Goal: Information Seeking & Learning: Learn about a topic

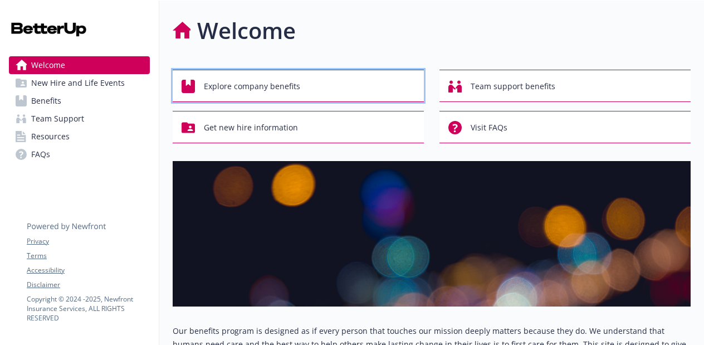
click at [323, 79] on div "Explore company benefits" at bounding box center [300, 86] width 237 height 21
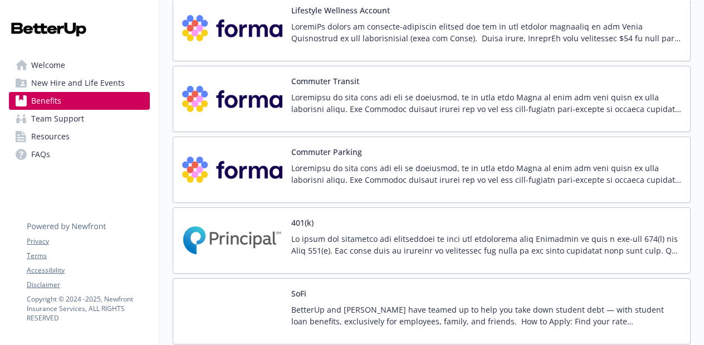
scroll to position [1825, 0]
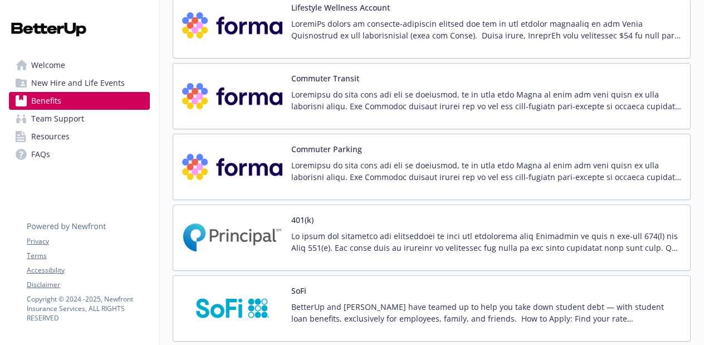
click at [435, 245] on p at bounding box center [486, 241] width 390 height 23
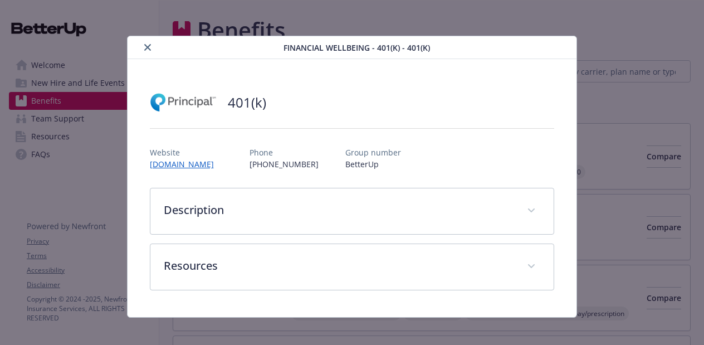
scroll to position [1825, 0]
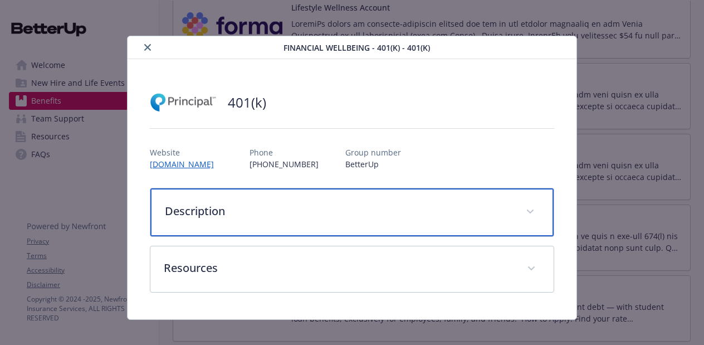
click at [429, 217] on p "Description" at bounding box center [339, 211] width 348 height 17
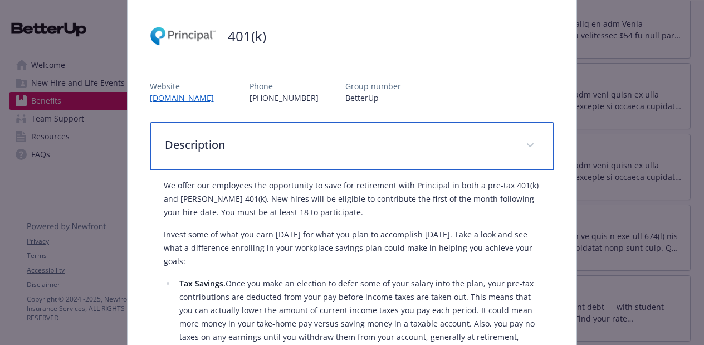
scroll to position [0, 0]
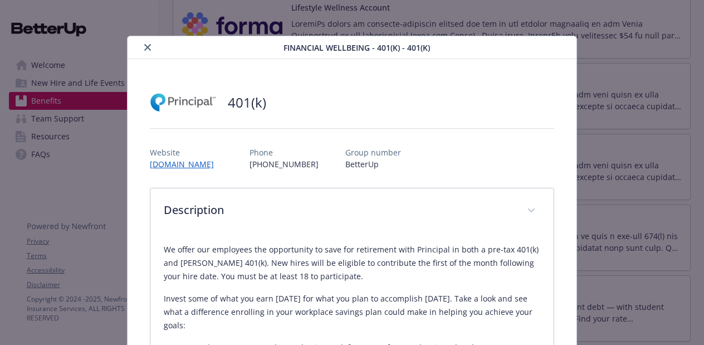
click at [145, 47] on icon "close" at bounding box center [147, 47] width 7 height 7
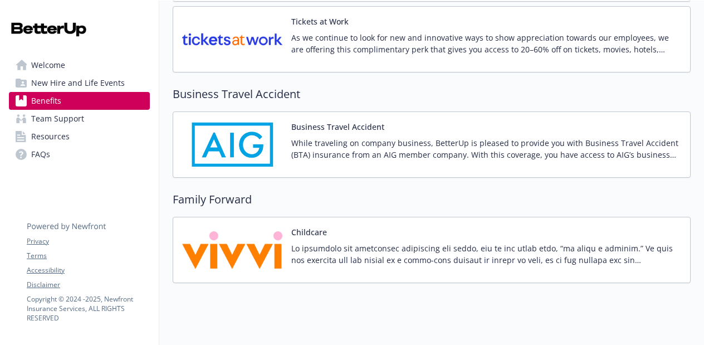
scroll to position [2641, 0]
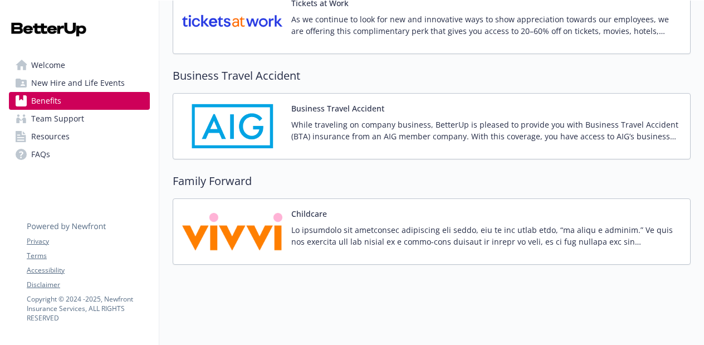
click at [427, 242] on p at bounding box center [486, 235] width 390 height 23
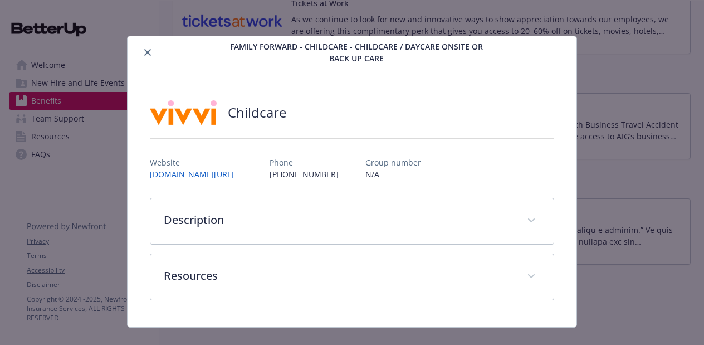
scroll to position [18, 0]
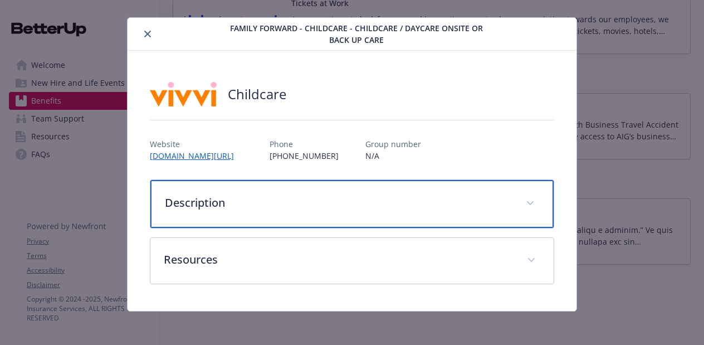
click at [385, 212] on div "Description" at bounding box center [352, 204] width 404 height 48
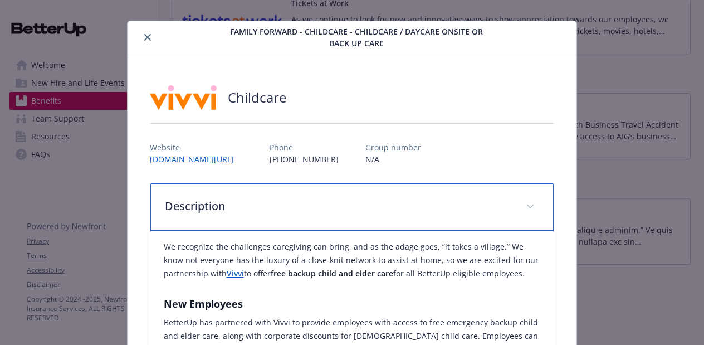
scroll to position [1, 0]
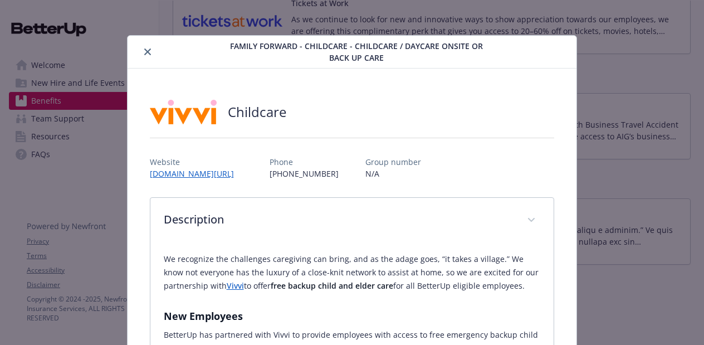
click at [148, 51] on icon "close" at bounding box center [147, 51] width 7 height 7
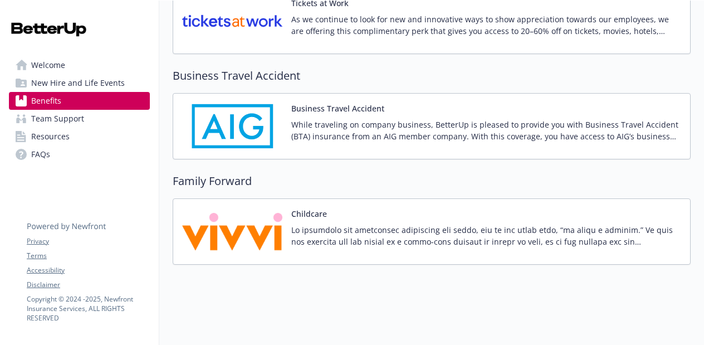
click at [65, 101] on link "Benefits" at bounding box center [79, 101] width 141 height 18
click at [67, 119] on span "Team Support" at bounding box center [57, 119] width 53 height 18
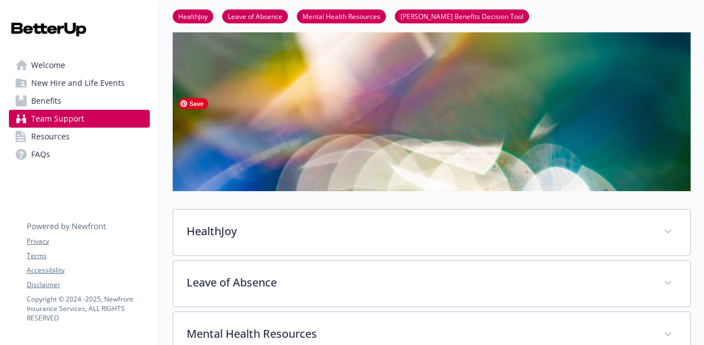
scroll to position [110, 0]
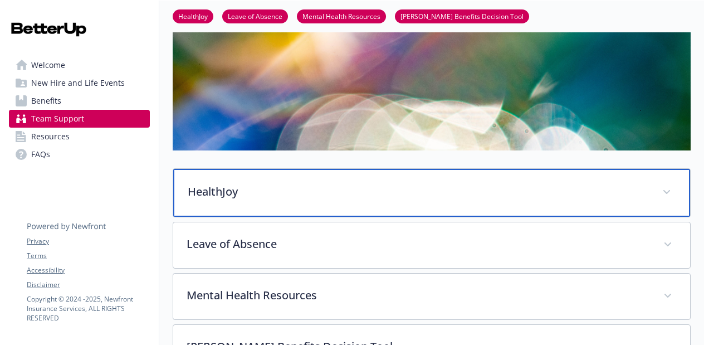
click at [212, 193] on p "HealthJoy" at bounding box center [418, 191] width 461 height 17
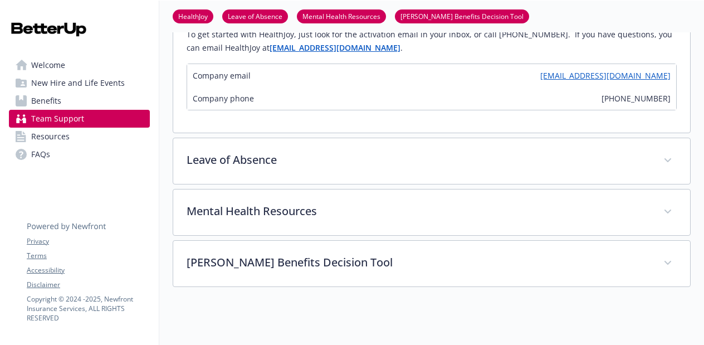
scroll to position [522, 0]
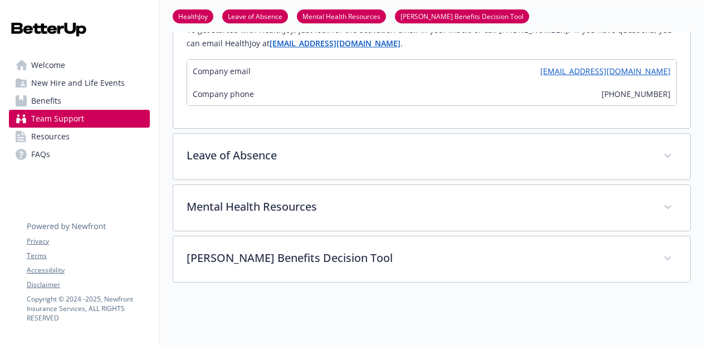
click at [47, 66] on span "Welcome" at bounding box center [48, 65] width 34 height 18
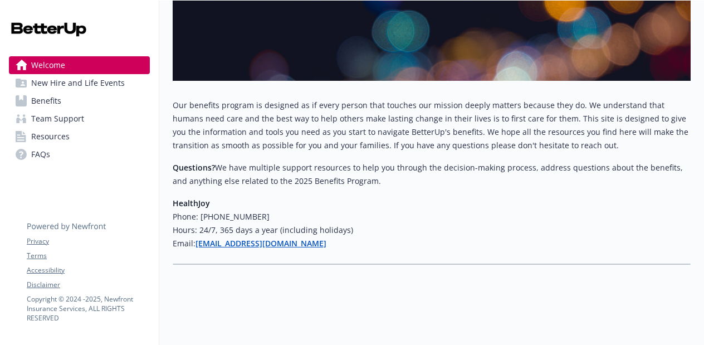
click at [48, 85] on span "New Hire and Life Events" at bounding box center [78, 83] width 94 height 18
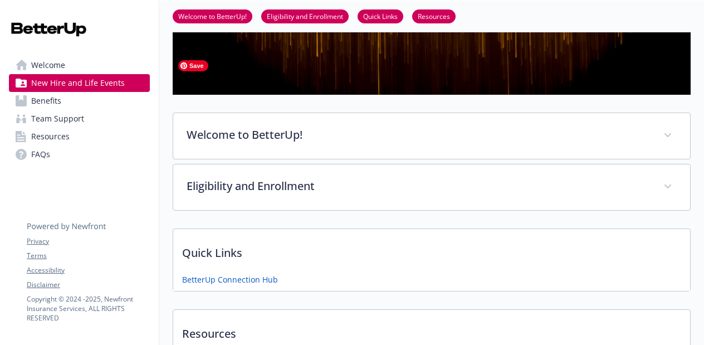
scroll to position [163, 0]
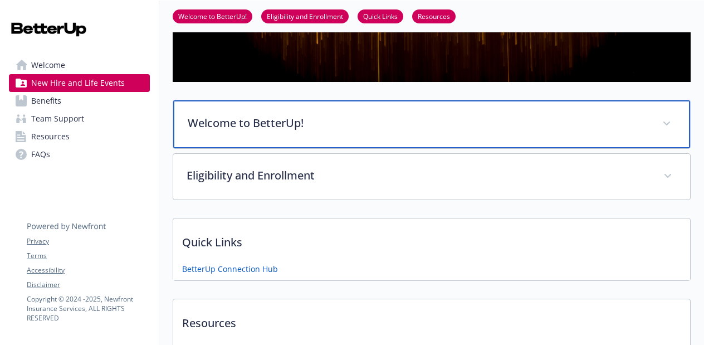
click at [290, 127] on p "Welcome to BetterUp!" at bounding box center [418, 123] width 461 height 17
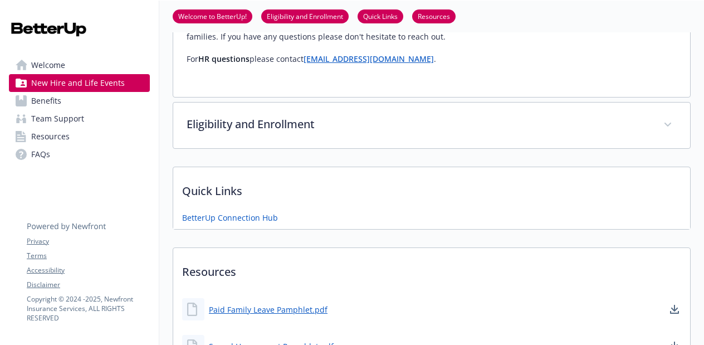
scroll to position [346, 0]
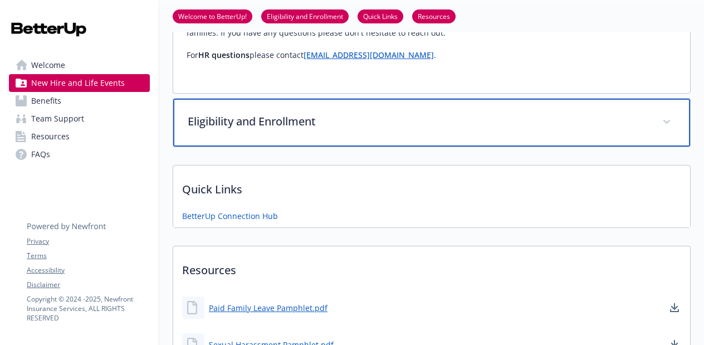
click at [289, 134] on div "Eligibility and Enrollment" at bounding box center [431, 123] width 517 height 48
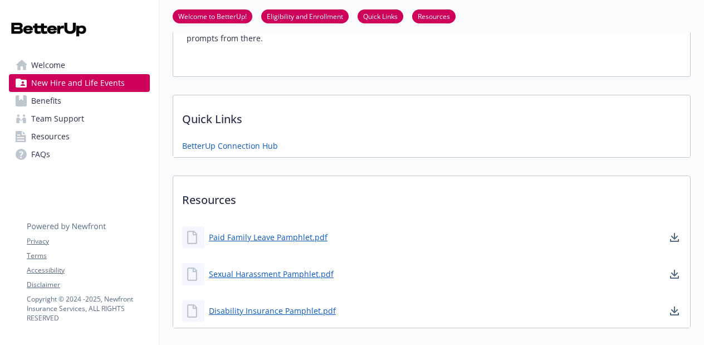
scroll to position [1233, 0]
